Goal: Information Seeking & Learning: Learn about a topic

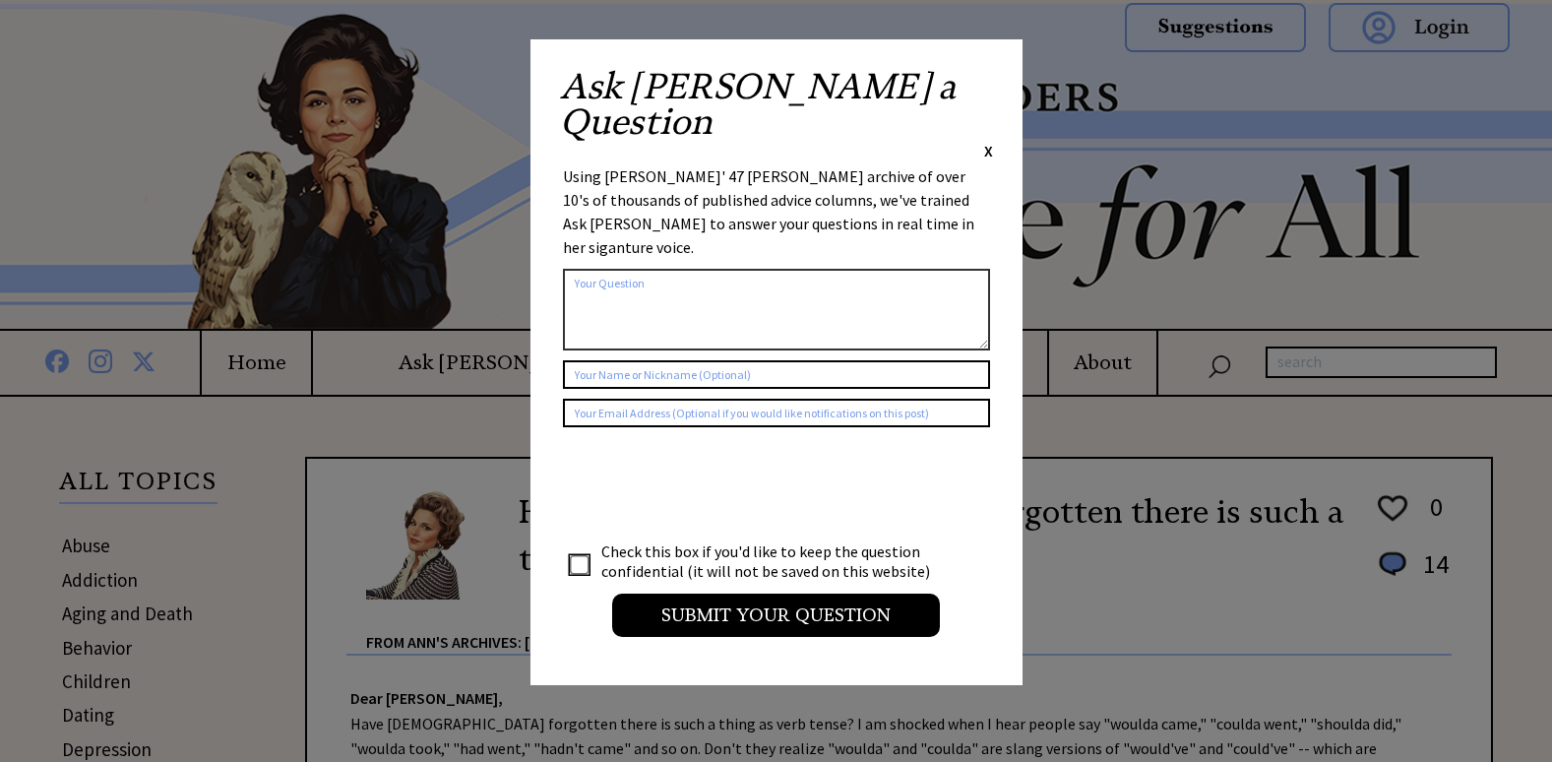
click at [985, 141] on span "X" at bounding box center [988, 151] width 9 height 20
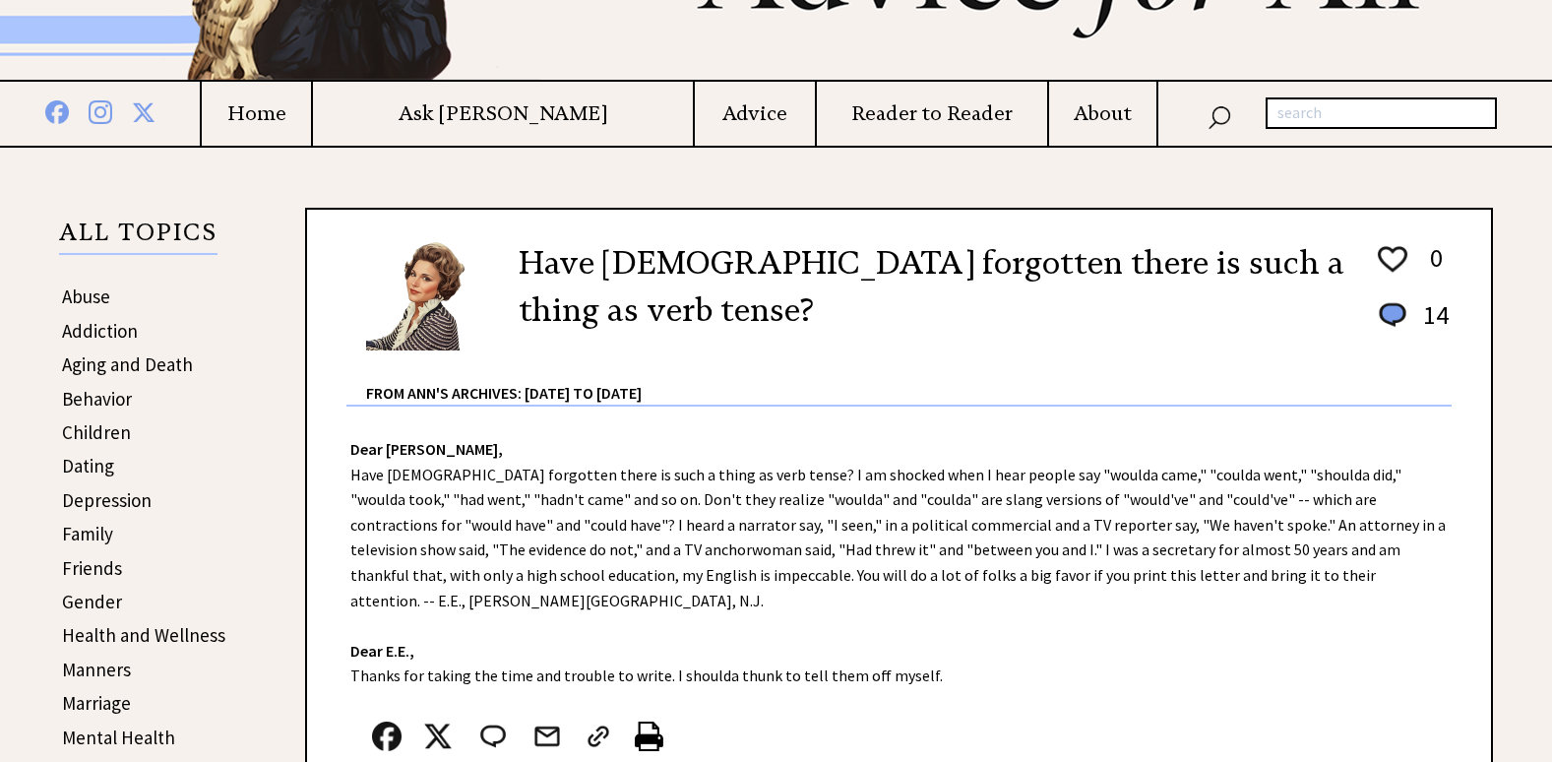
scroll to position [295, 0]
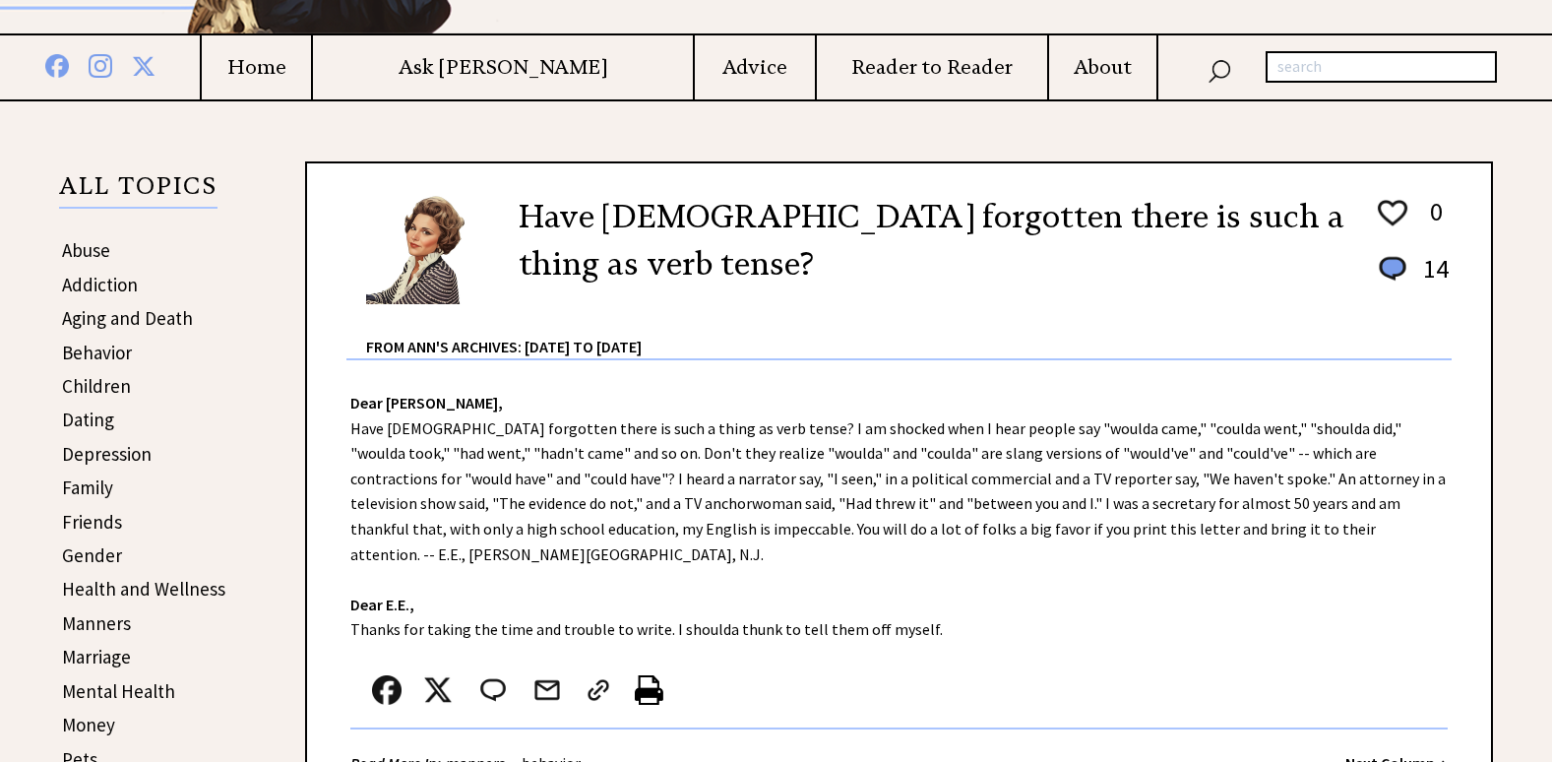
click at [92, 357] on link "Behavior" at bounding box center [97, 353] width 70 height 24
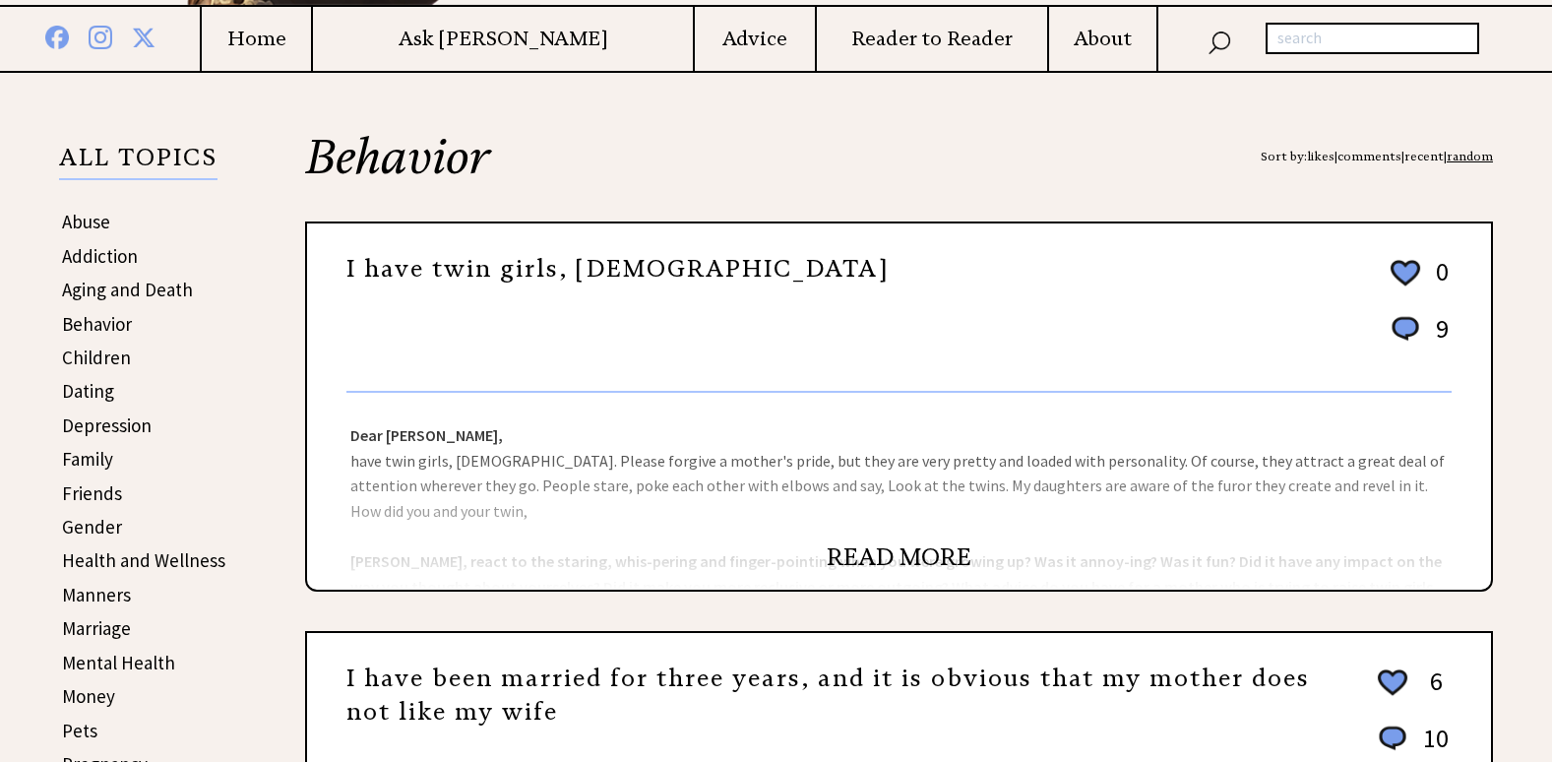
scroll to position [394, 0]
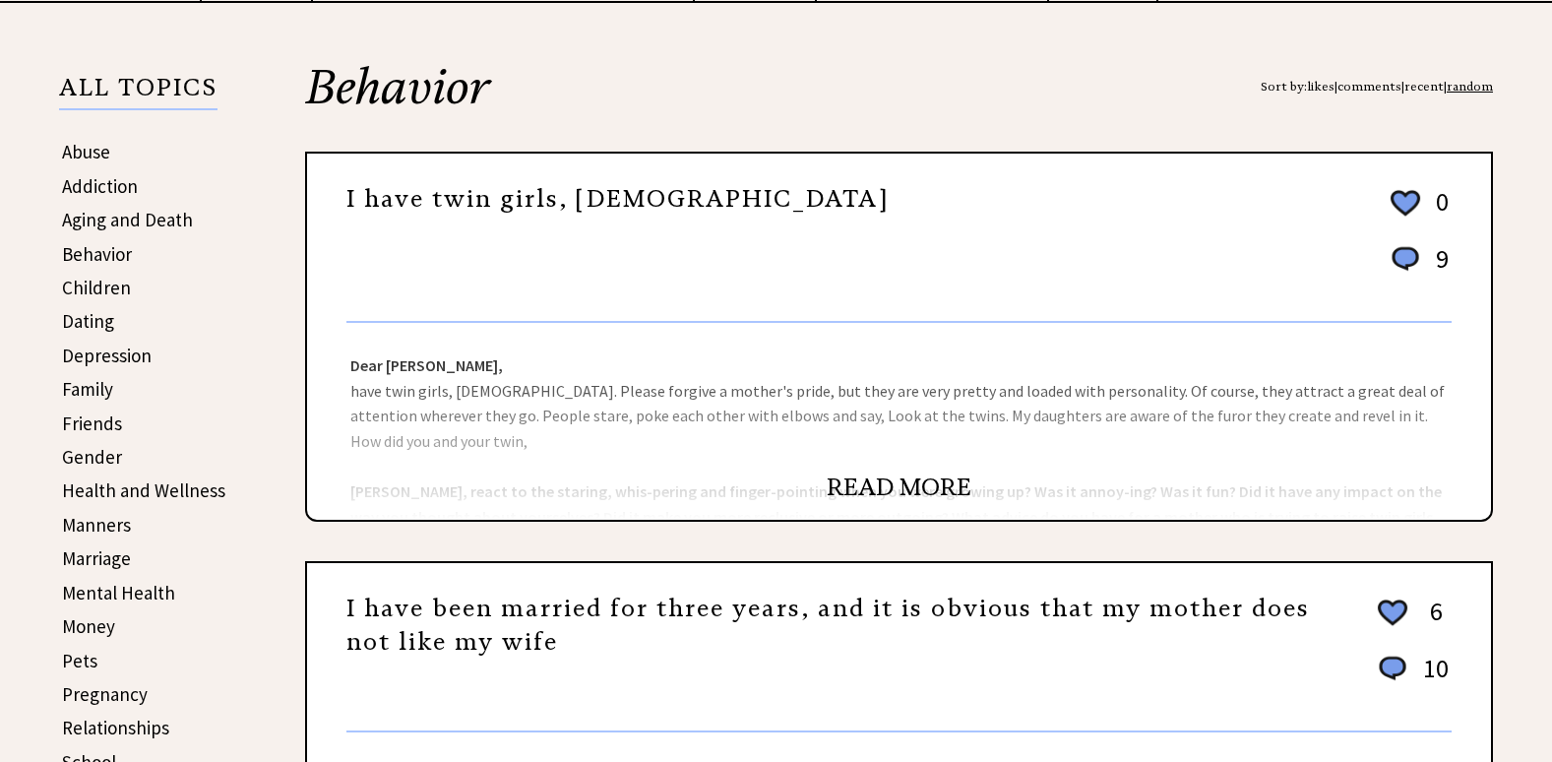
click at [918, 492] on link "READ MORE" at bounding box center [899, 488] width 145 height 30
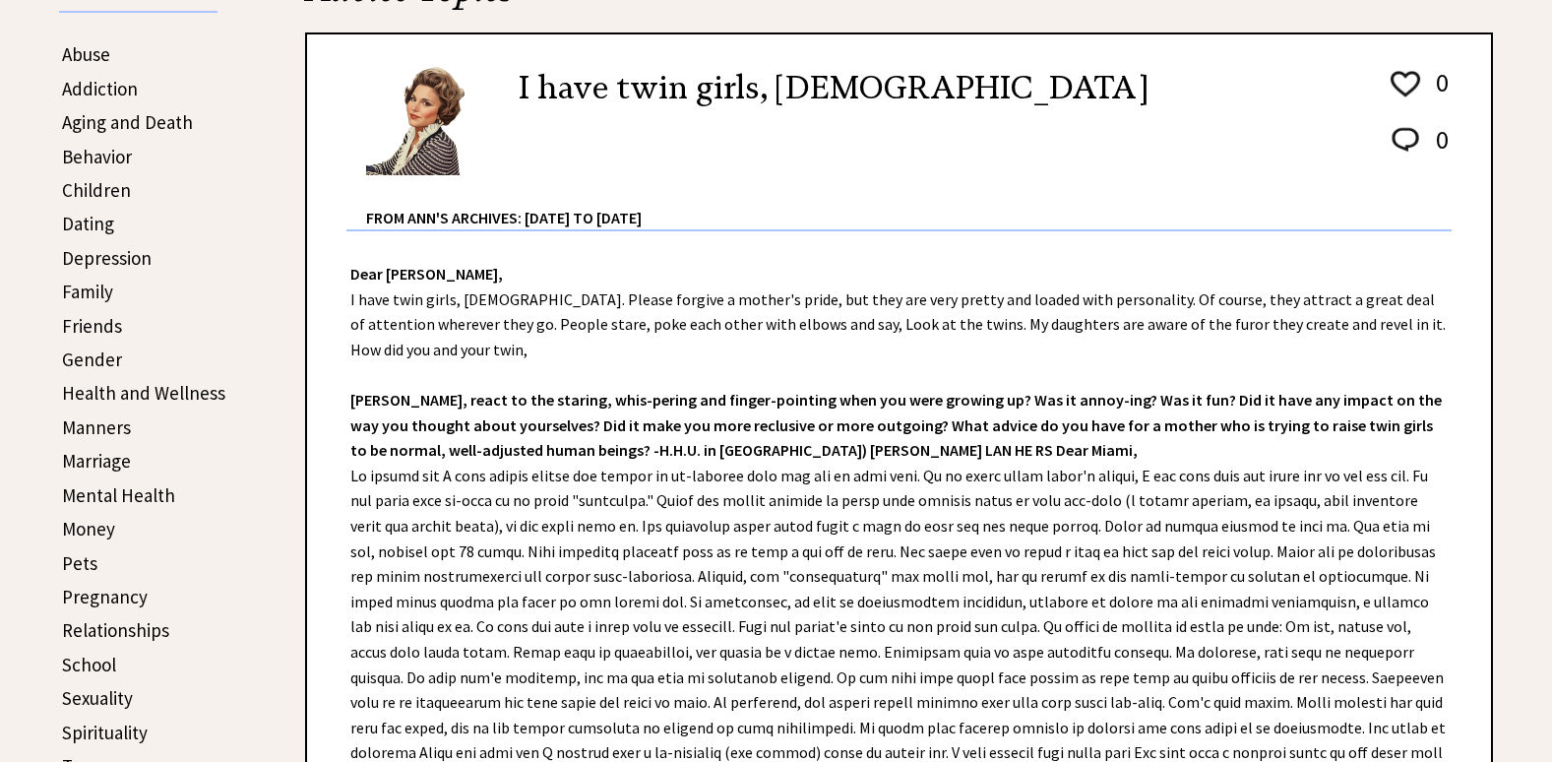
scroll to position [492, 0]
click at [103, 429] on link "Manners" at bounding box center [96, 426] width 69 height 24
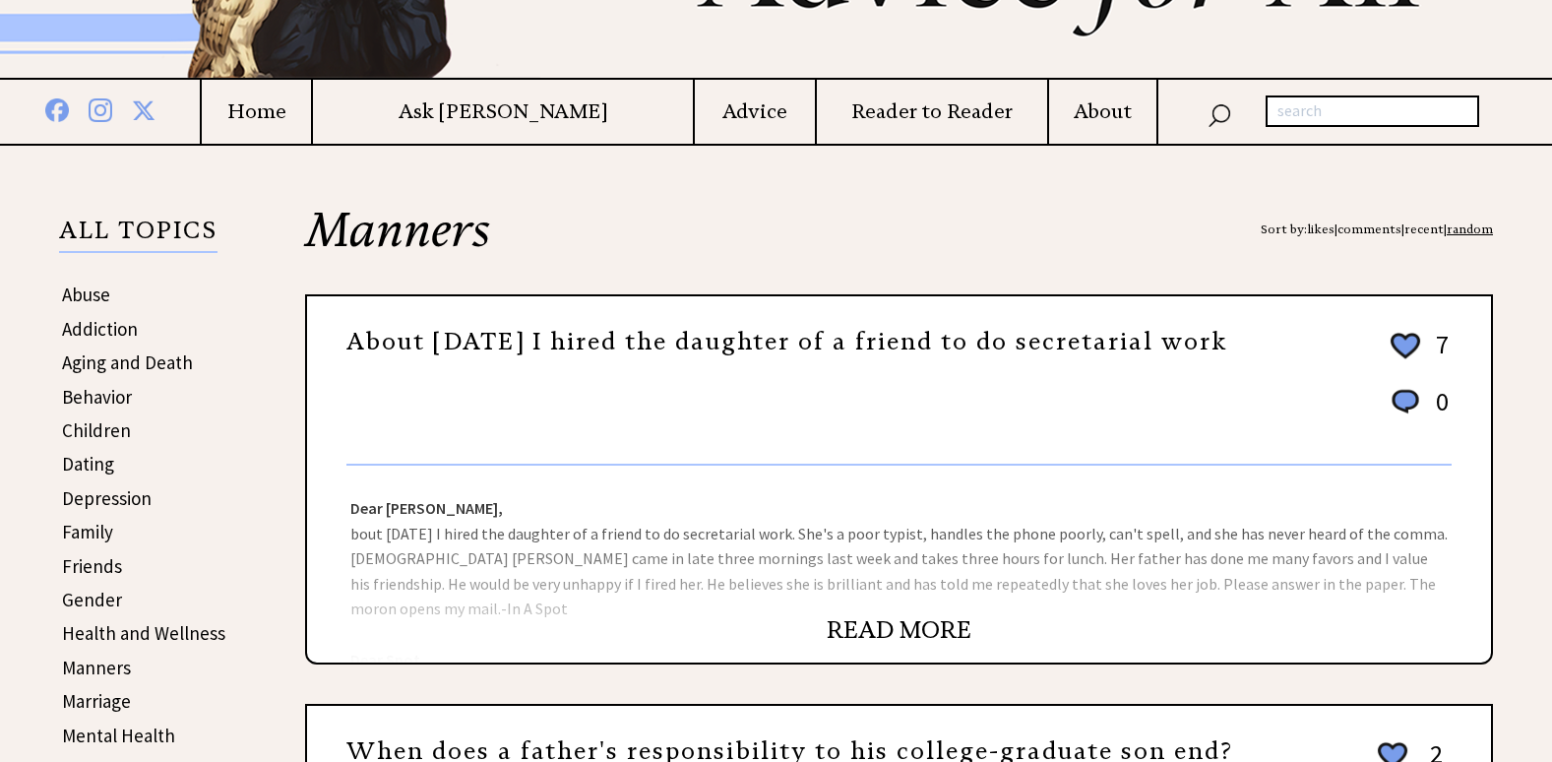
scroll to position [295, 0]
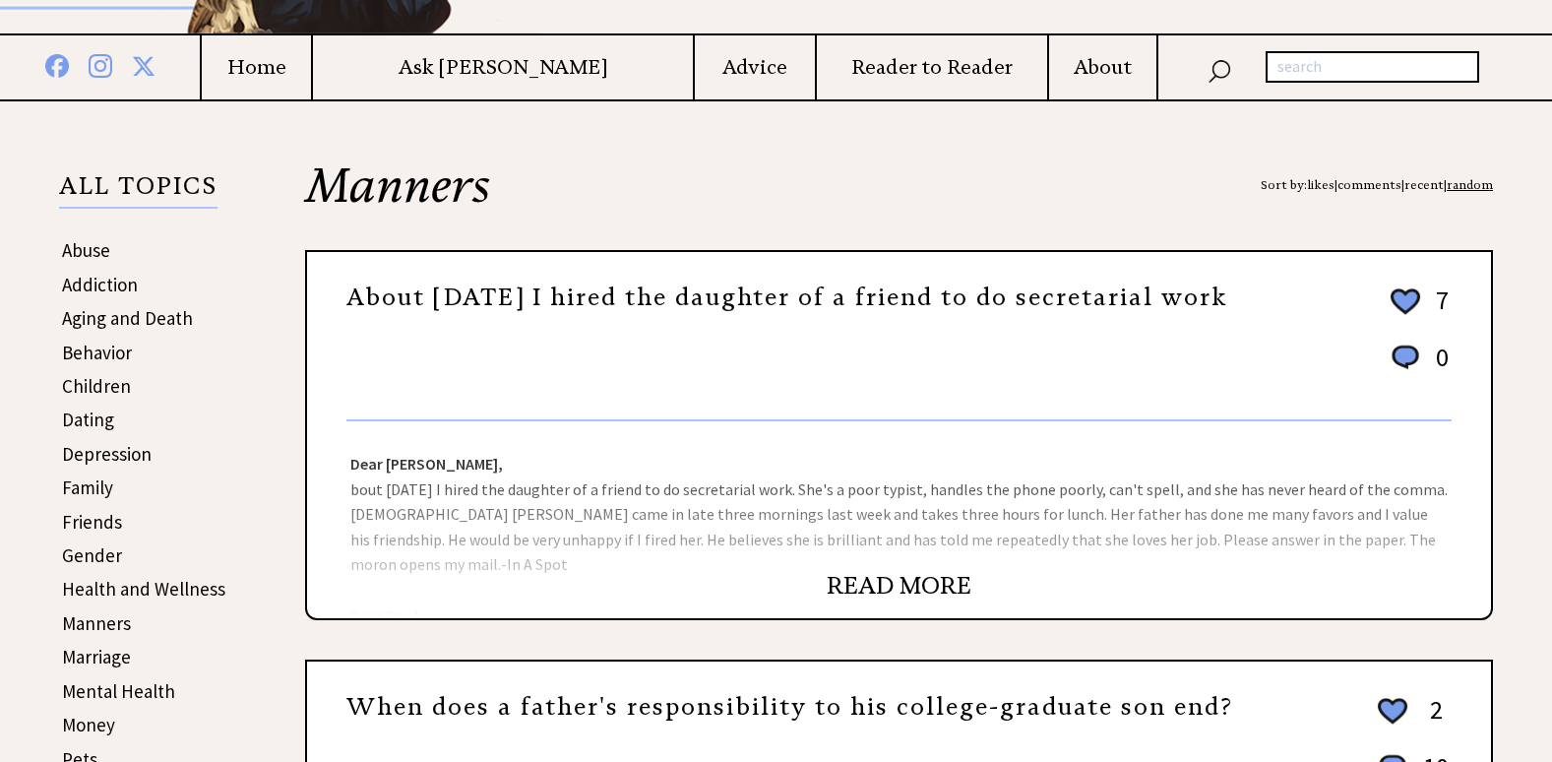
click at [847, 576] on link "READ MORE" at bounding box center [899, 586] width 145 height 30
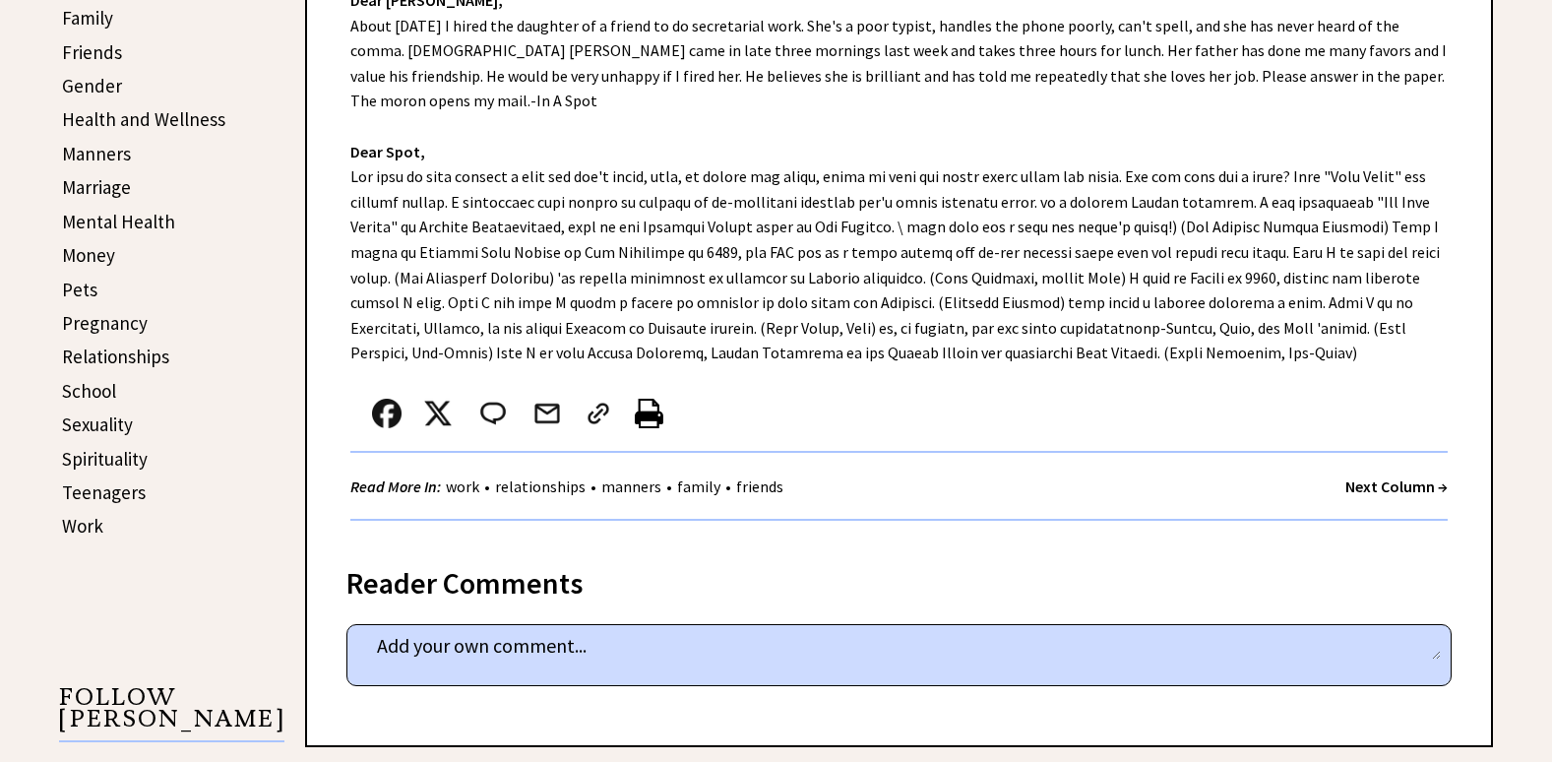
scroll to position [886, 0]
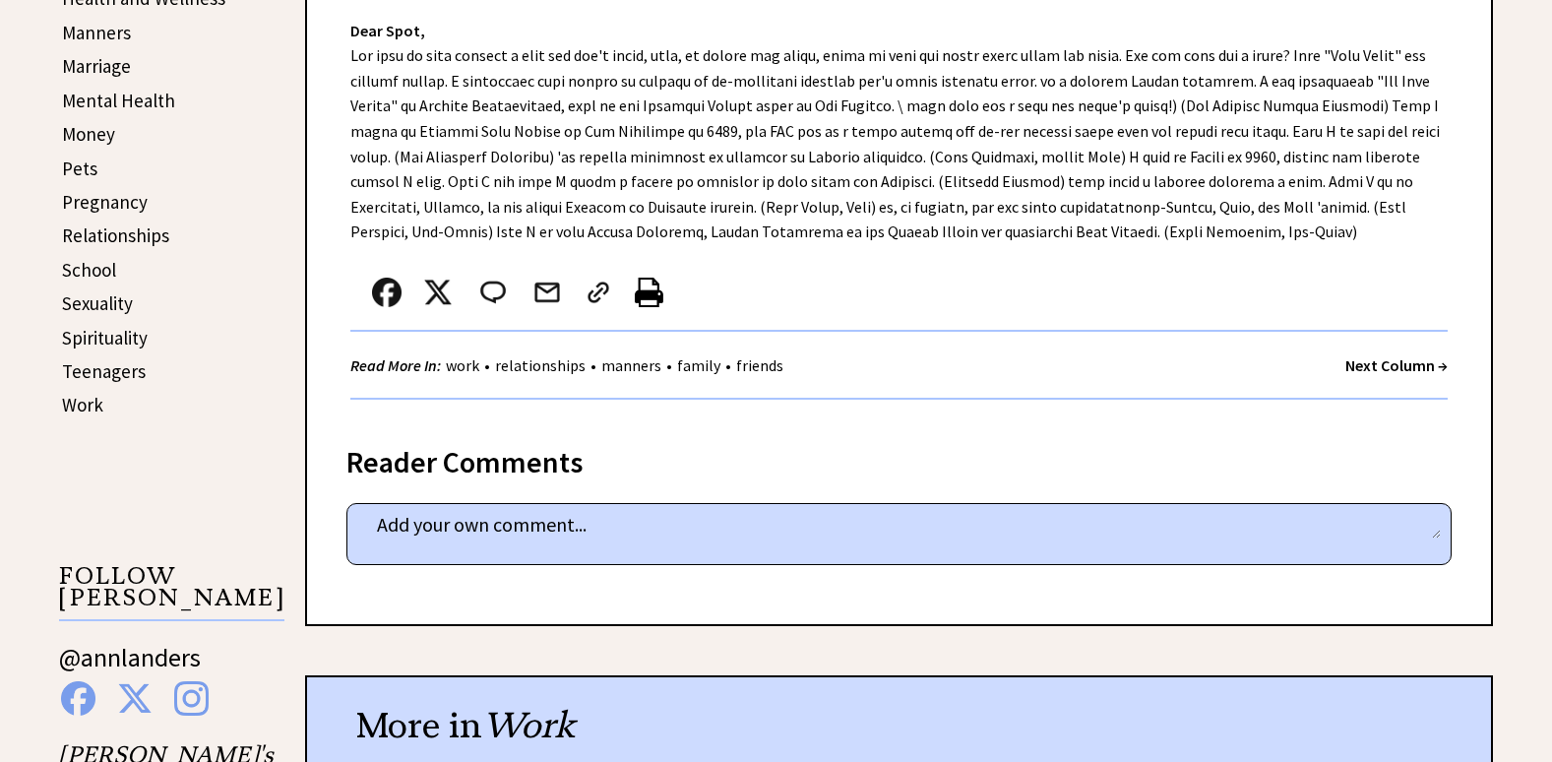
click at [1392, 355] on strong "Next Column →" at bounding box center [1397, 365] width 102 height 20
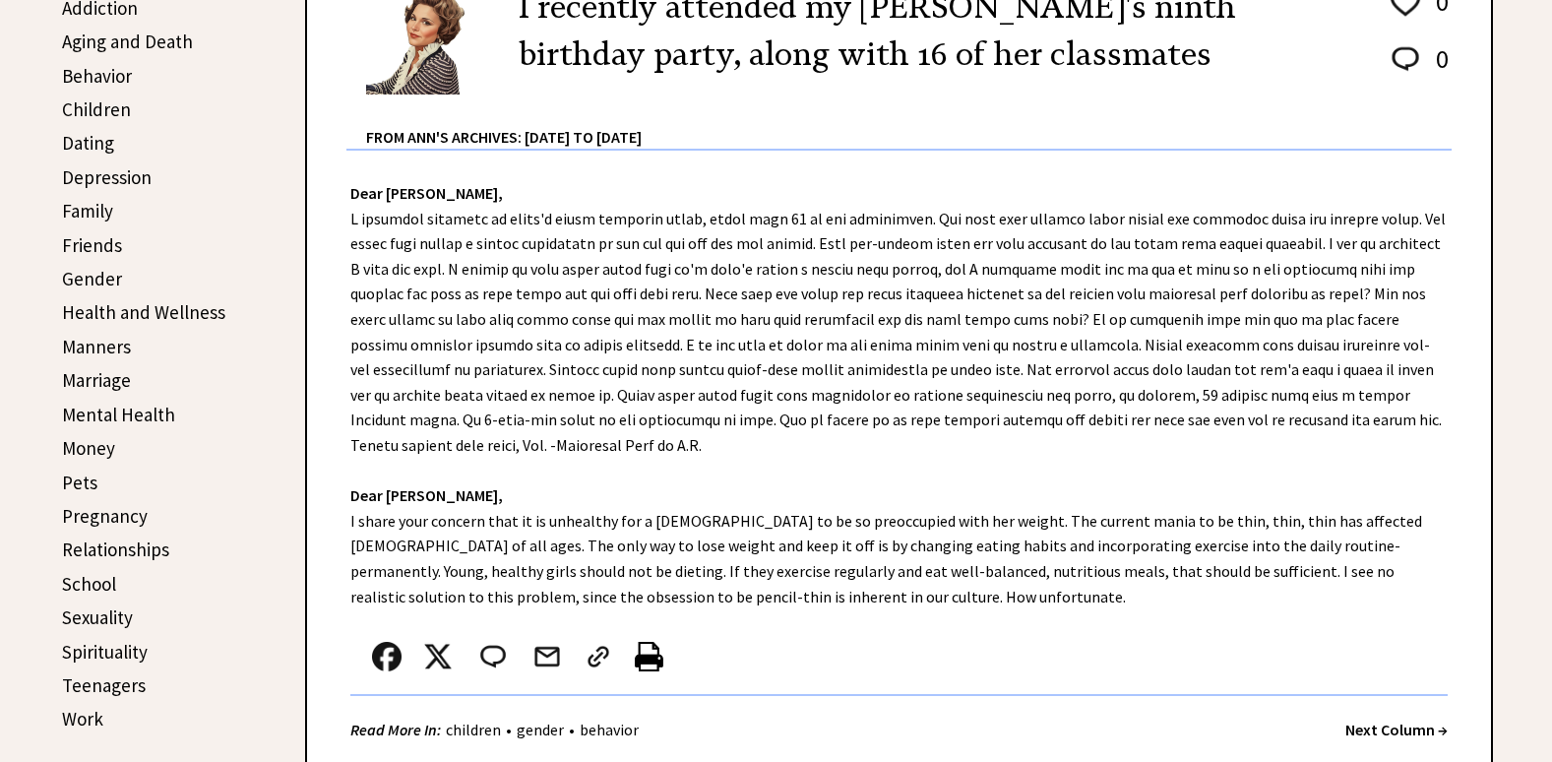
scroll to position [689, 0]
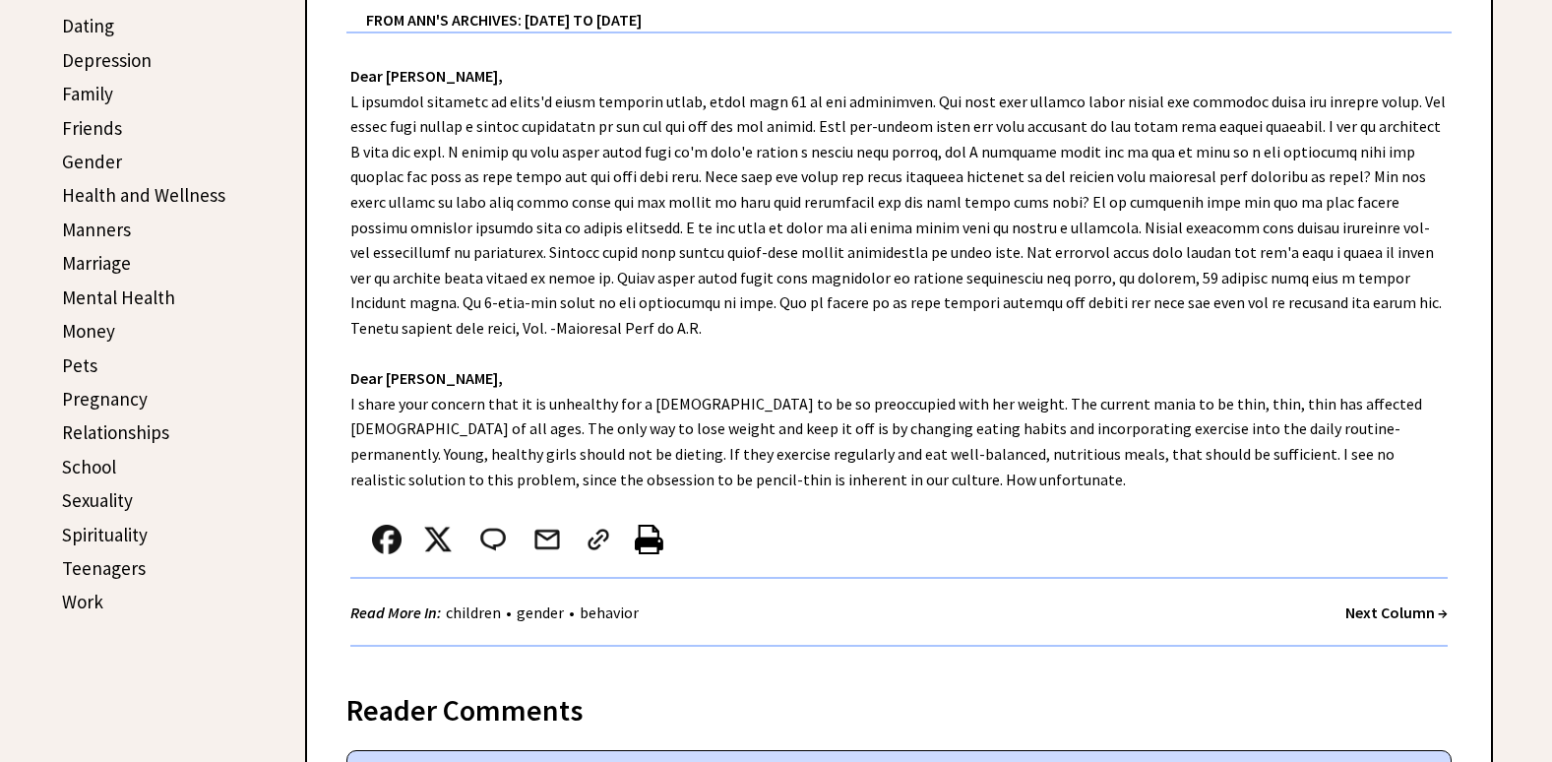
click at [1364, 615] on strong "Next Column →" at bounding box center [1397, 612] width 102 height 20
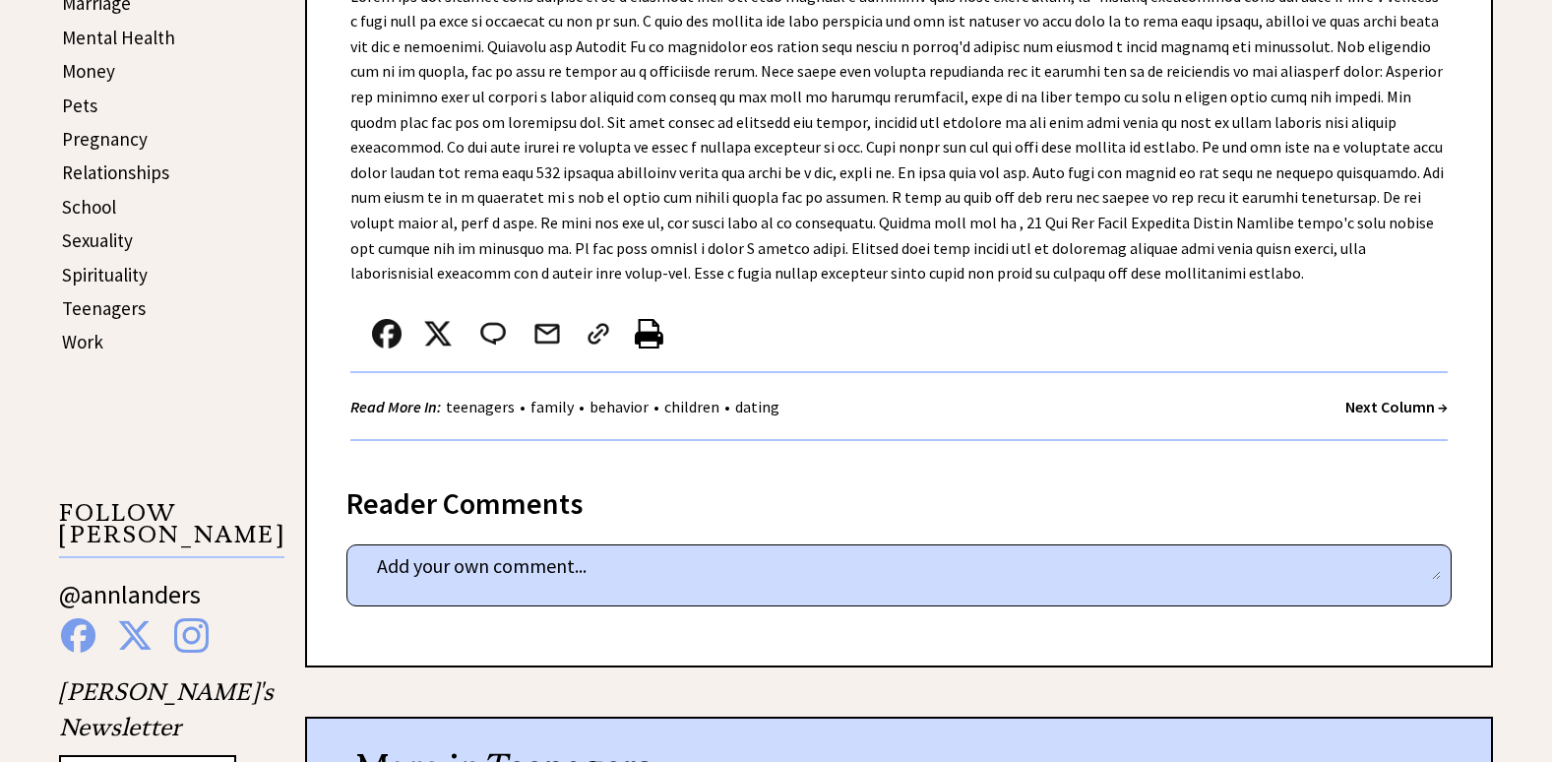
scroll to position [984, 0]
